Goal: Find specific page/section: Find specific page/section

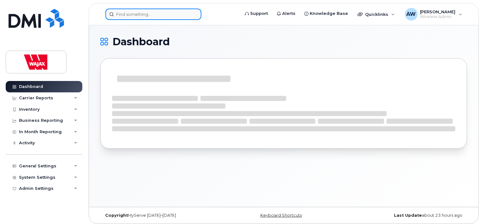
click at [162, 11] on input at bounding box center [153, 14] width 96 height 11
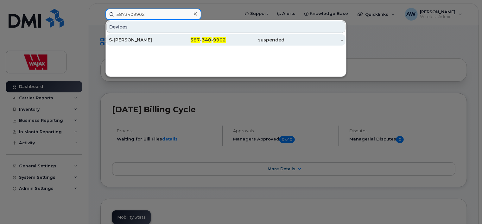
type input "5873409902"
click at [153, 41] on div "S-[PERSON_NAME]" at bounding box center [138, 40] width 59 height 6
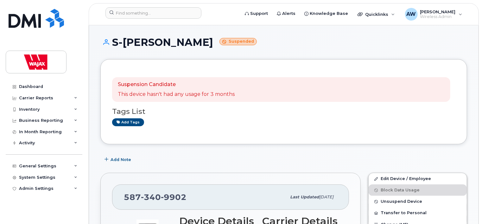
drag, startPoint x: 191, startPoint y: 199, endPoint x: 217, endPoint y: 180, distance: 32.4
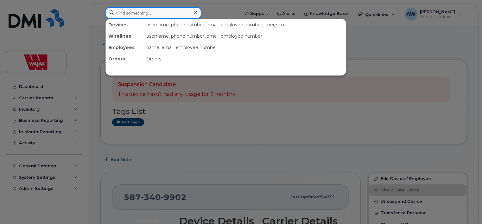
click at [165, 16] on input at bounding box center [153, 12] width 96 height 11
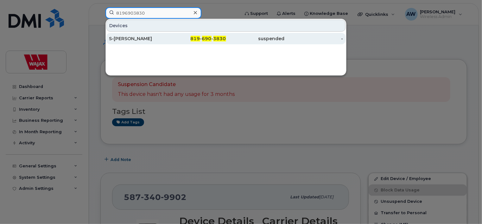
type input "8196903830"
click at [167, 36] on div "S-Jeremie Blais" at bounding box center [138, 38] width 59 height 6
